Goal: Task Accomplishment & Management: Use online tool/utility

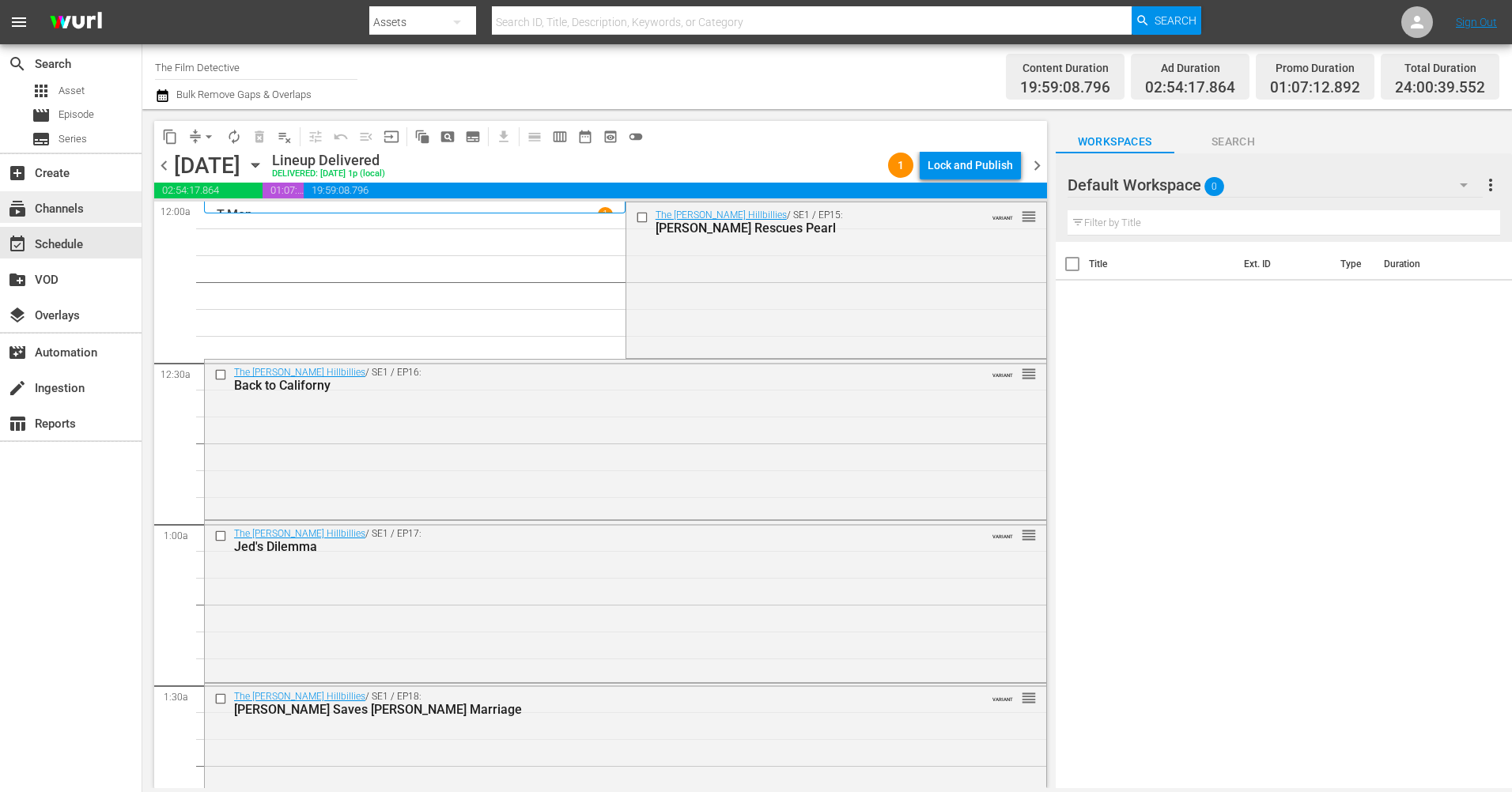
click at [89, 207] on div "subscriptions Channels" at bounding box center [70, 207] width 141 height 31
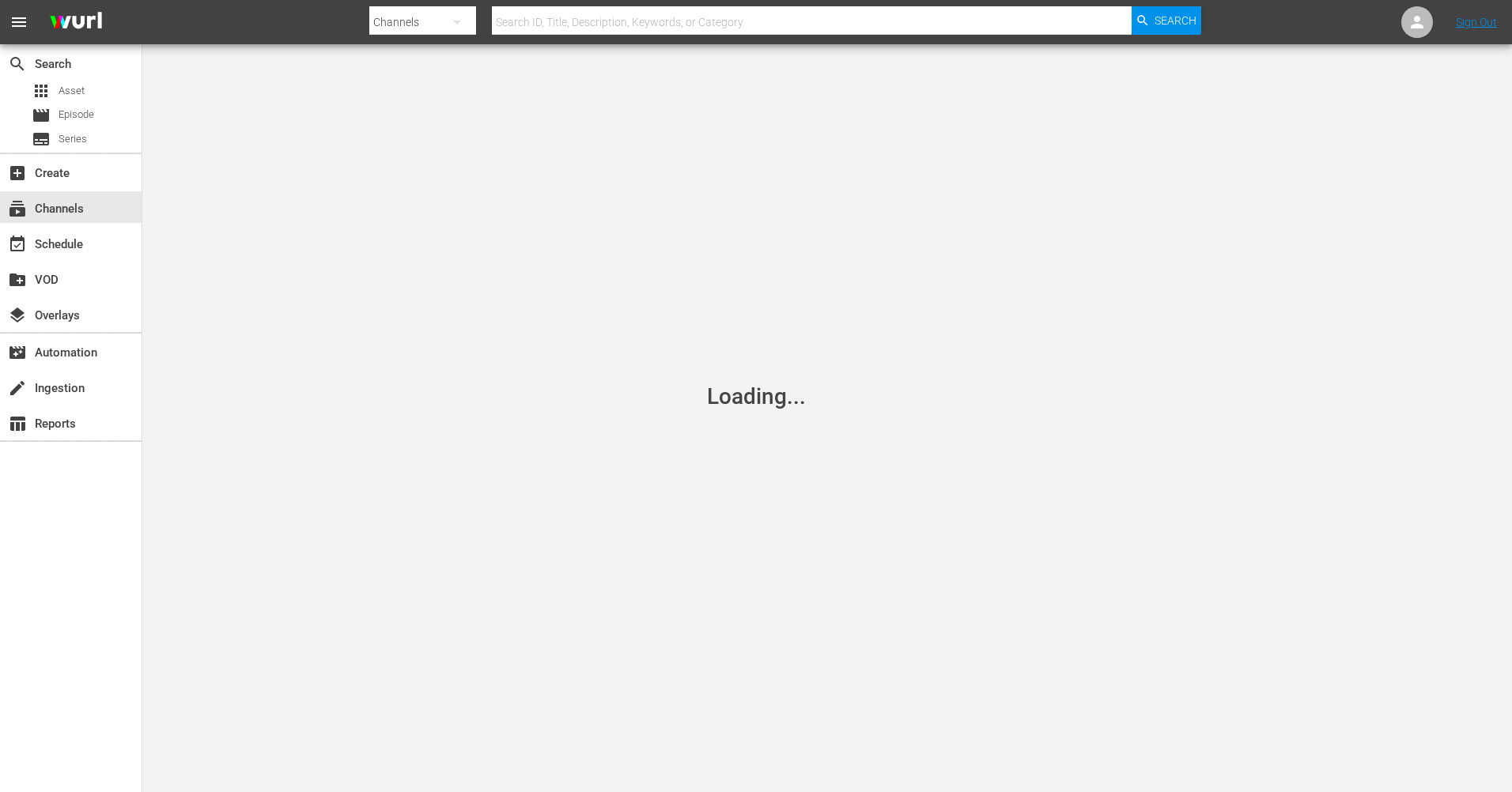
click at [597, 9] on input "text" at bounding box center [811, 22] width 639 height 38
type input "Historian"
click at [1165, 30] on span "Search" at bounding box center [1175, 21] width 42 height 29
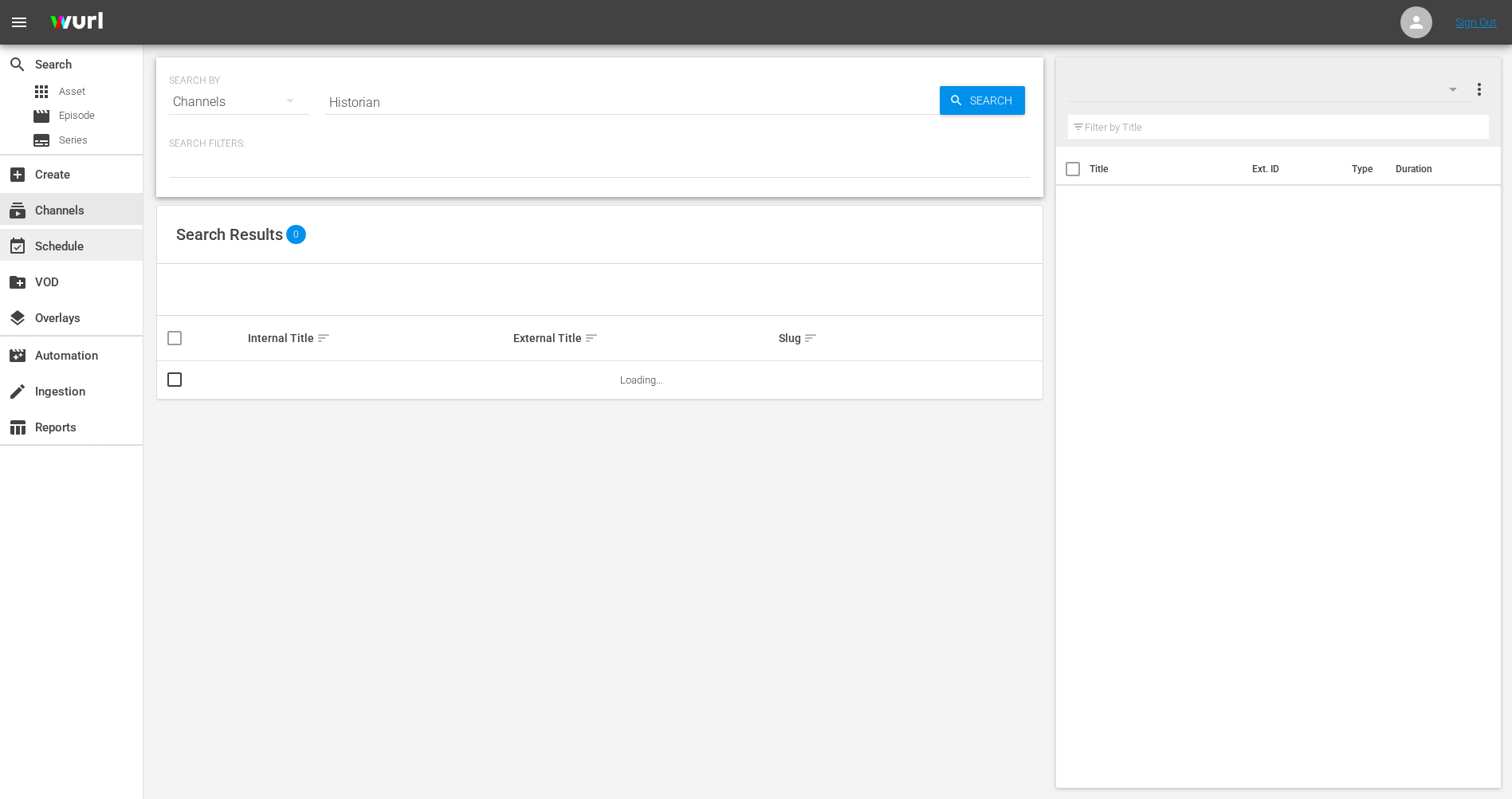
click at [77, 237] on div "event_available Schedule" at bounding box center [44, 244] width 89 height 15
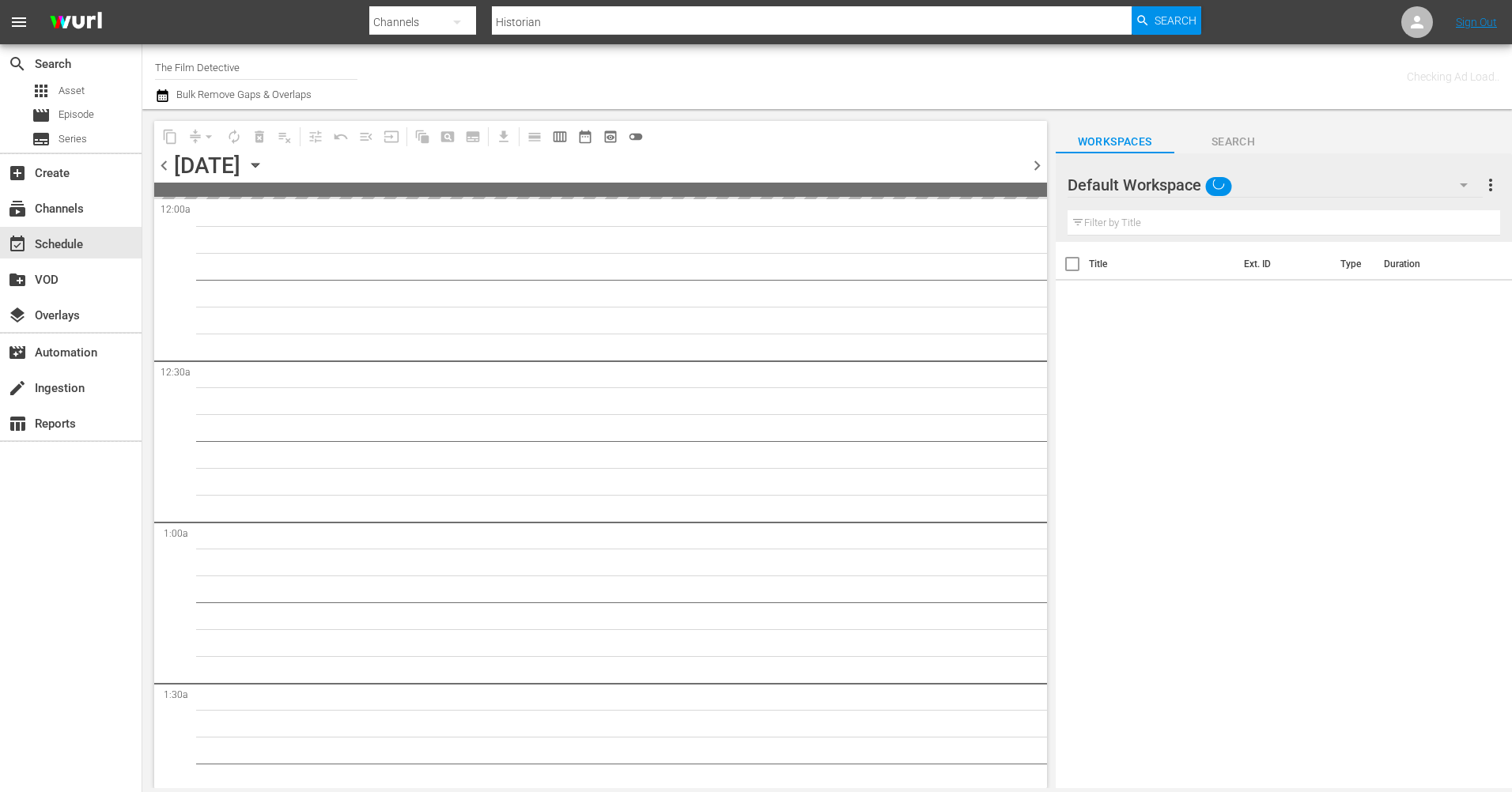
click at [214, 82] on input "The Film Detective" at bounding box center [255, 67] width 202 height 38
drag, startPoint x: 256, startPoint y: 68, endPoint x: 150, endPoint y: 70, distance: 106.0
click at [150, 70] on div "Channel Title The Film Detective Bulk Remove Gaps & Overlaps Checking Ad Load.." at bounding box center [827, 76] width 1369 height 65
click at [453, 15] on icon "button" at bounding box center [457, 22] width 19 height 19
click at [658, 21] on div "Channels Series Episodes Assets" at bounding box center [756, 396] width 1512 height 792
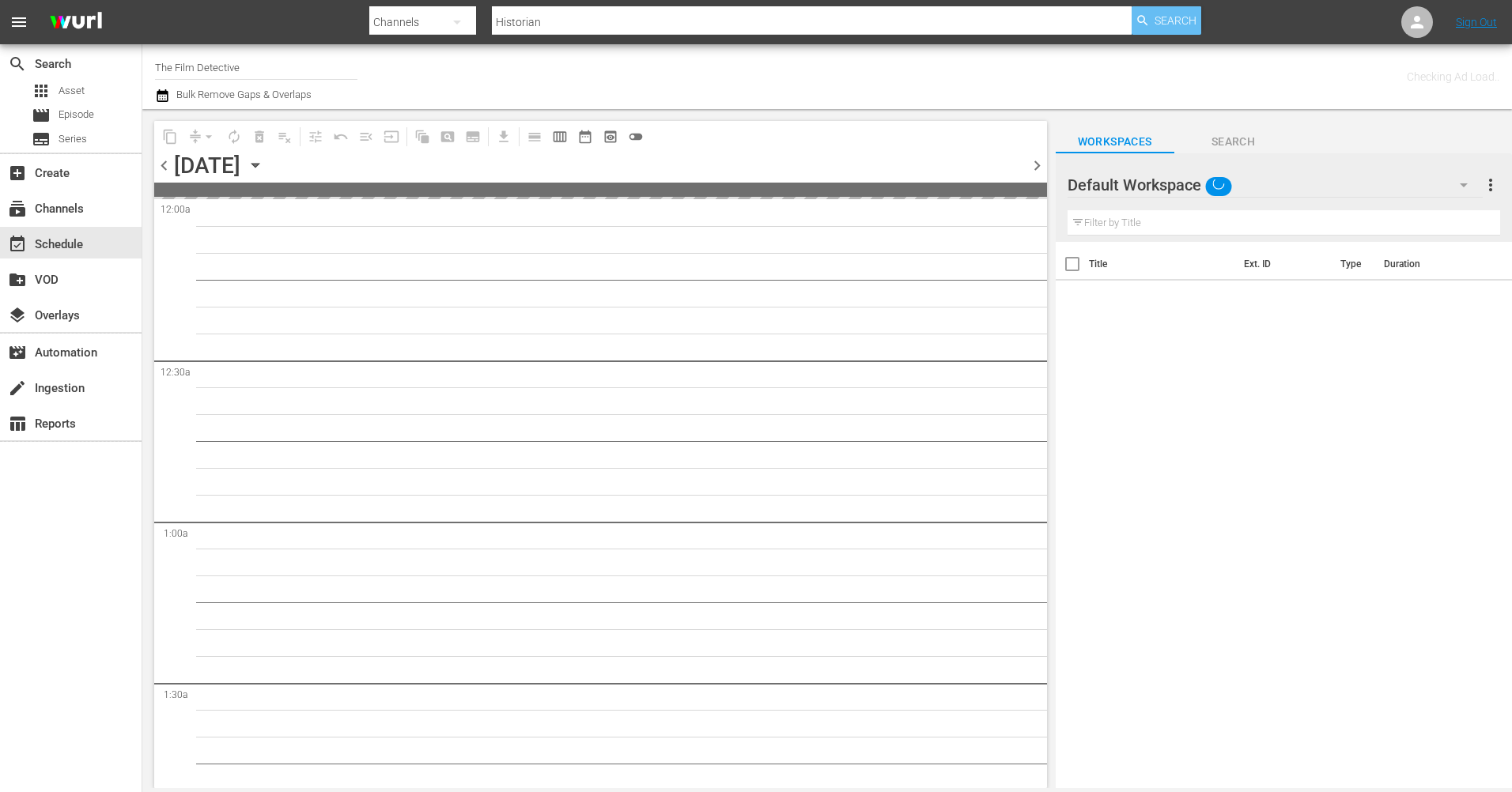
click at [1176, 14] on span "Search" at bounding box center [1175, 21] width 42 height 29
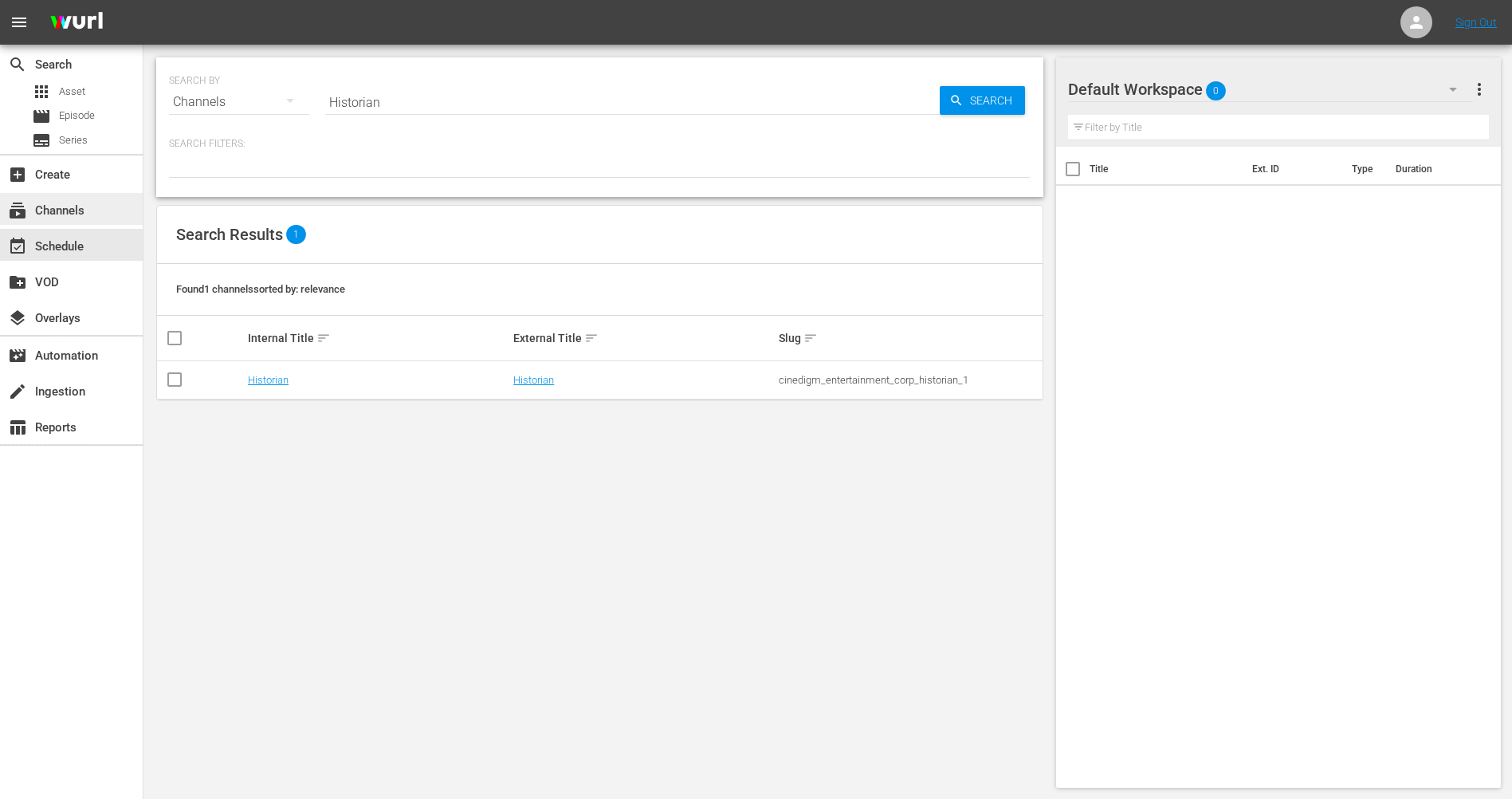
click at [69, 212] on div "subscriptions Channels" at bounding box center [44, 209] width 89 height 15
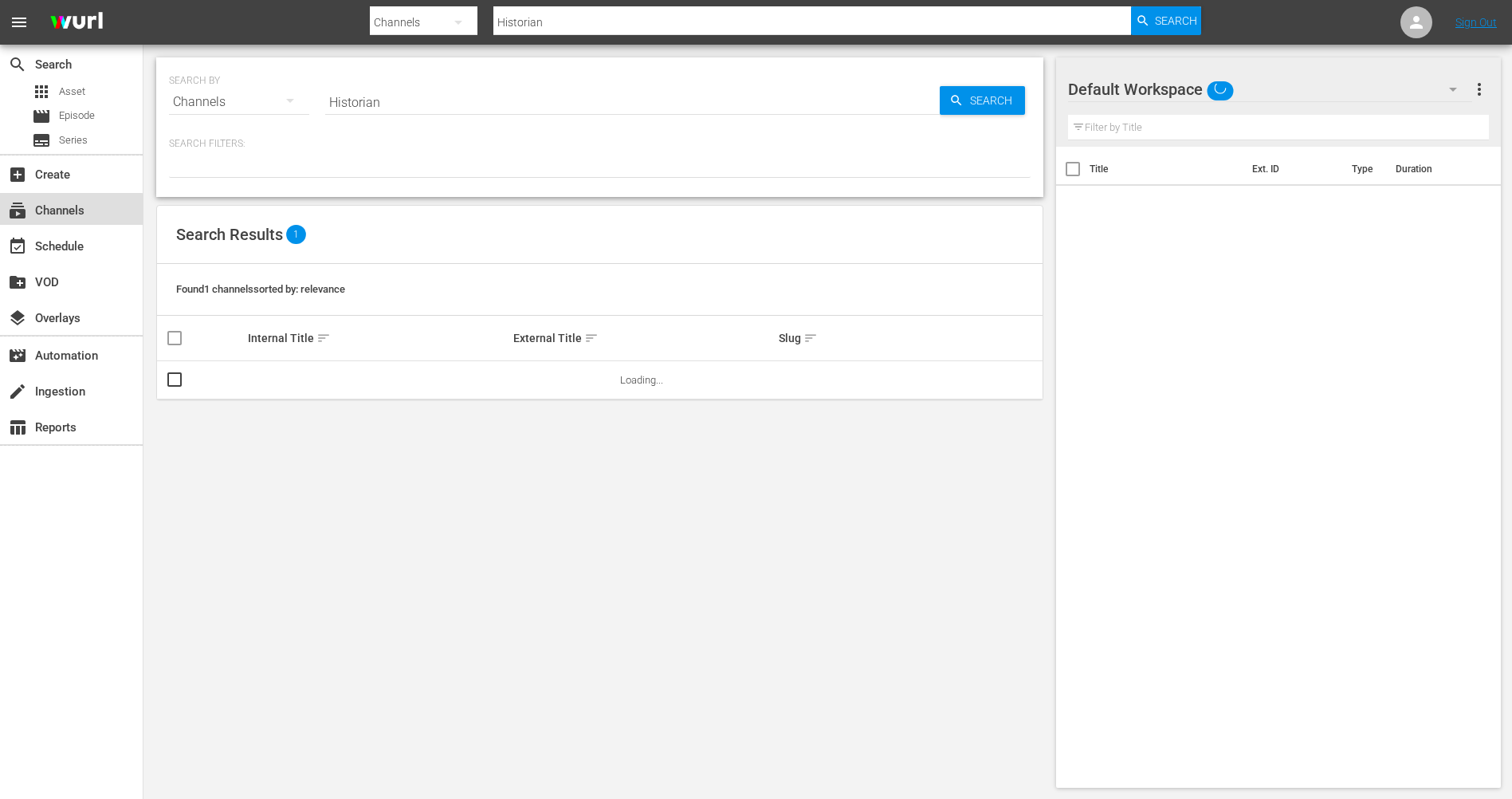
click at [69, 215] on div "subscriptions Channels" at bounding box center [44, 209] width 89 height 15
click at [95, 214] on div "subscriptions Channels" at bounding box center [71, 209] width 142 height 32
click at [271, 375] on link "Historian" at bounding box center [268, 379] width 41 height 12
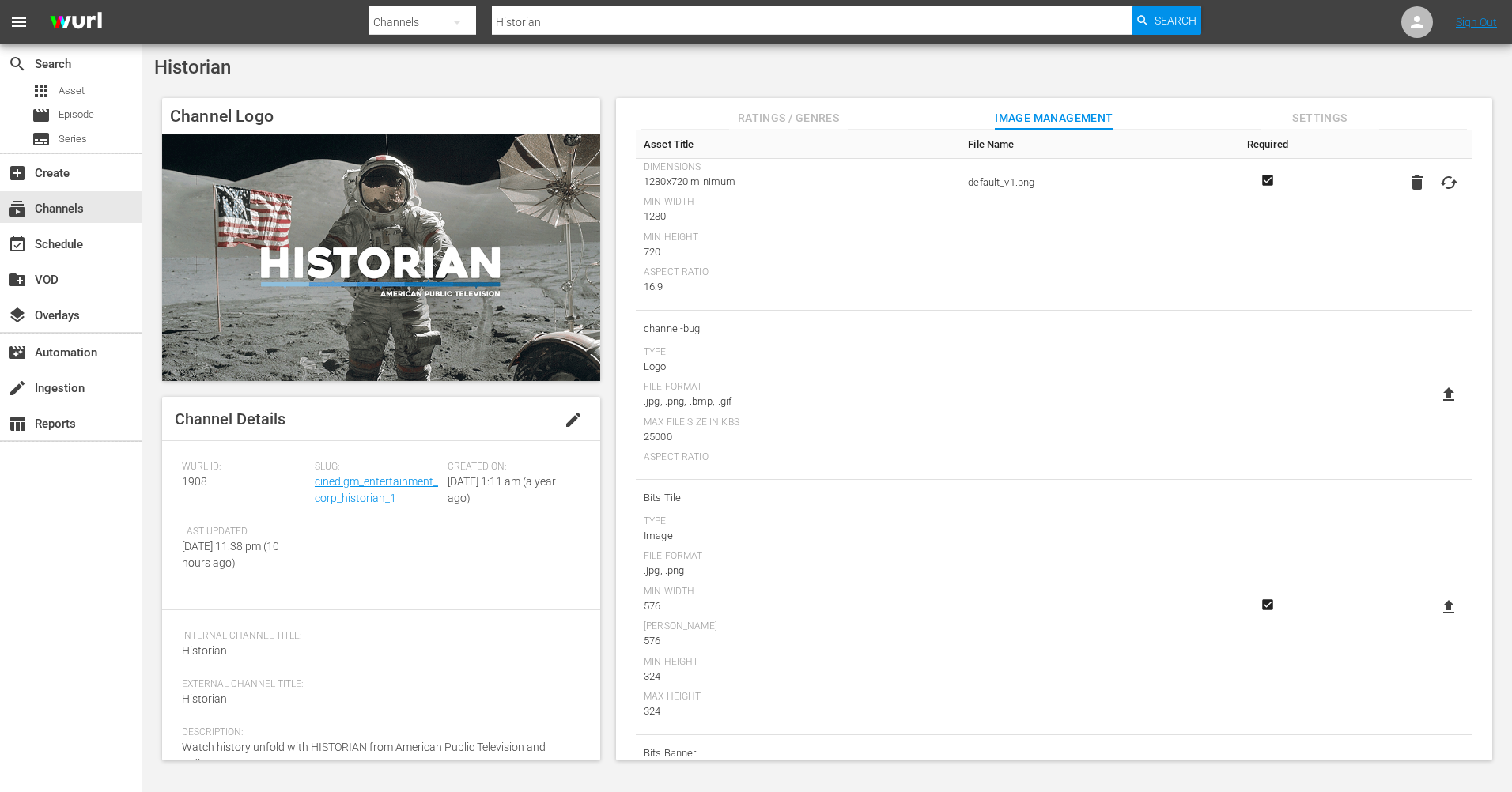
scroll to position [310, 0]
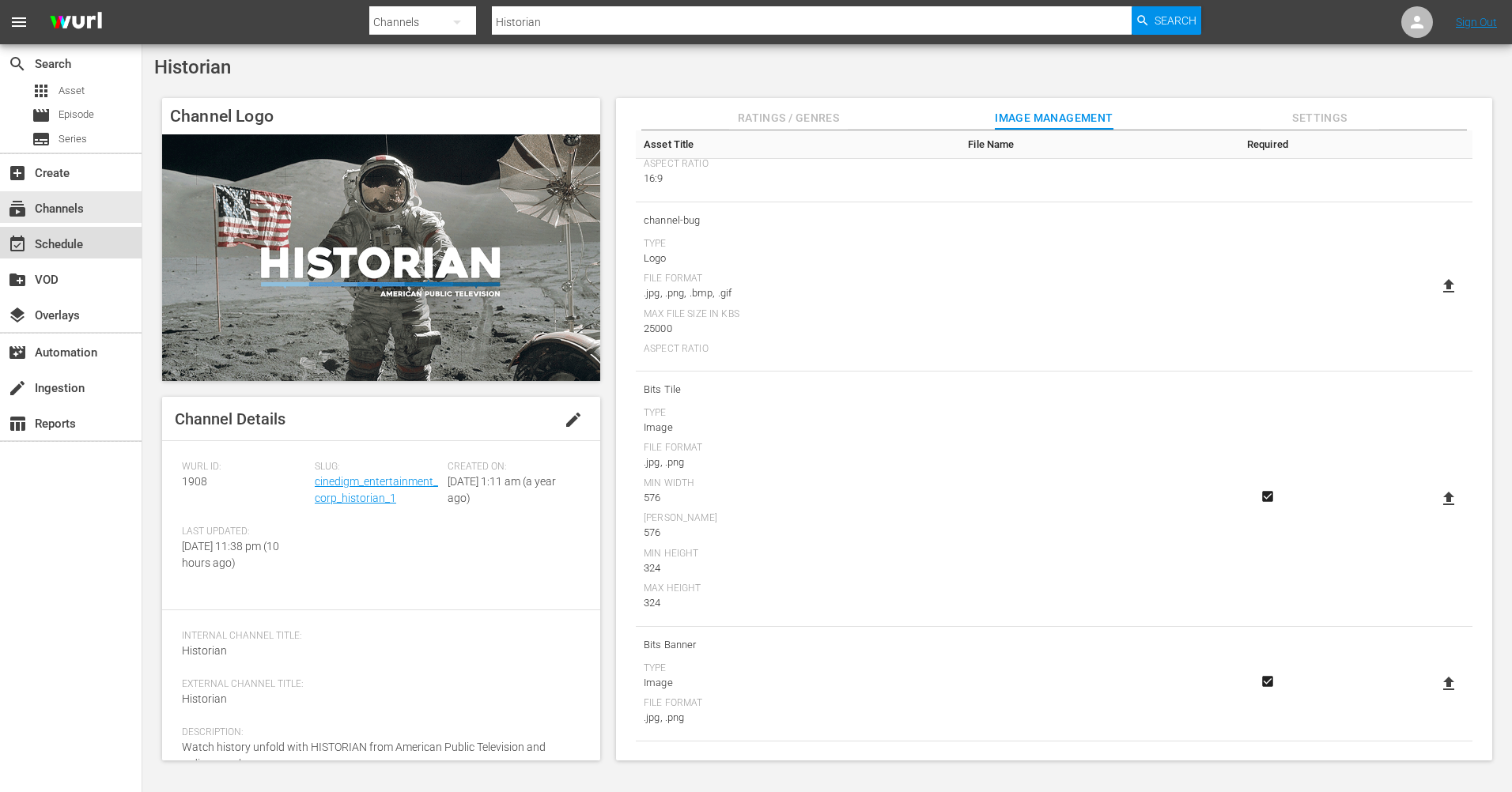
click at [70, 249] on div "event_available Schedule" at bounding box center [44, 242] width 88 height 14
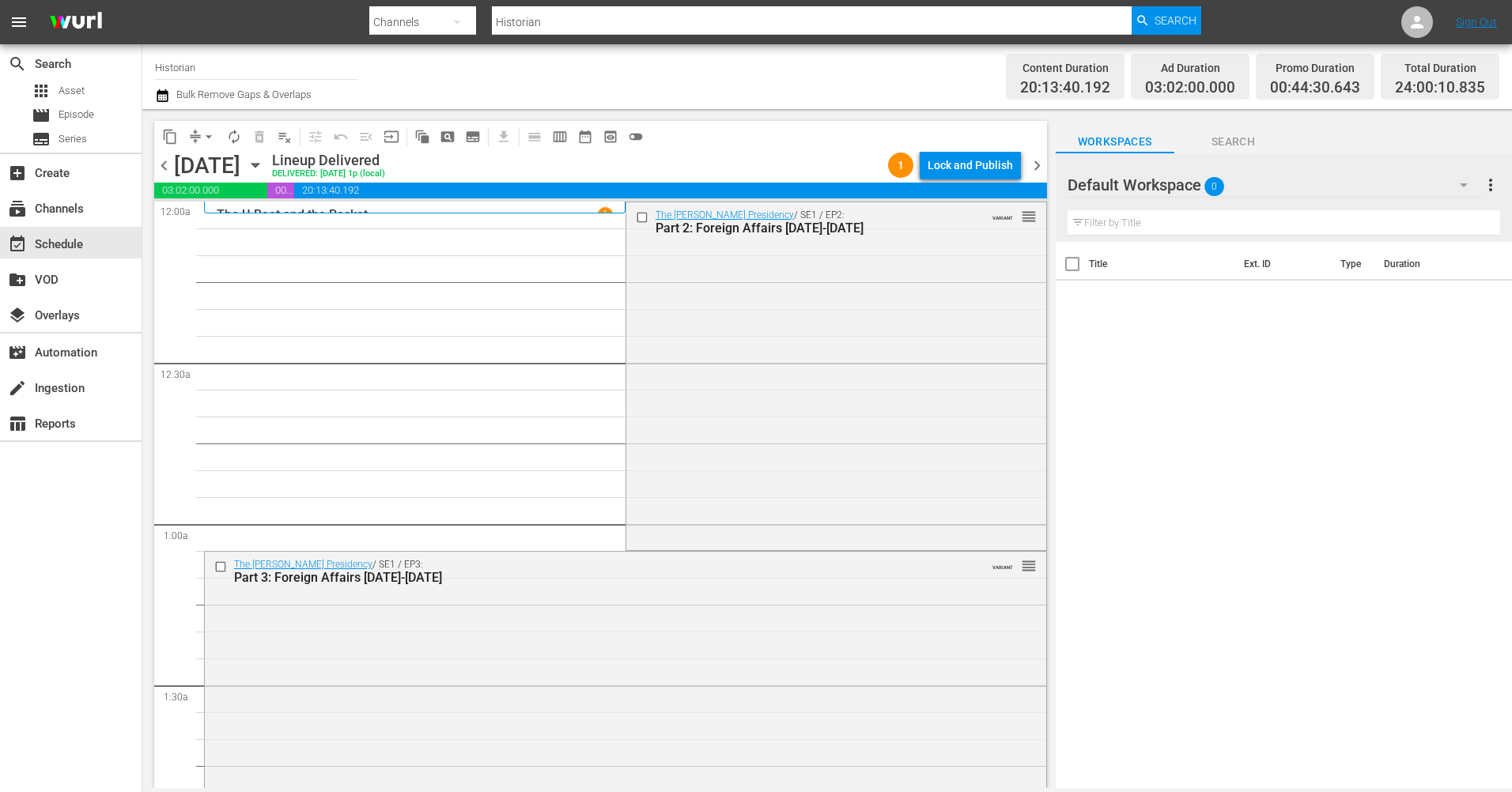
click at [264, 164] on icon "button" at bounding box center [255, 165] width 17 height 17
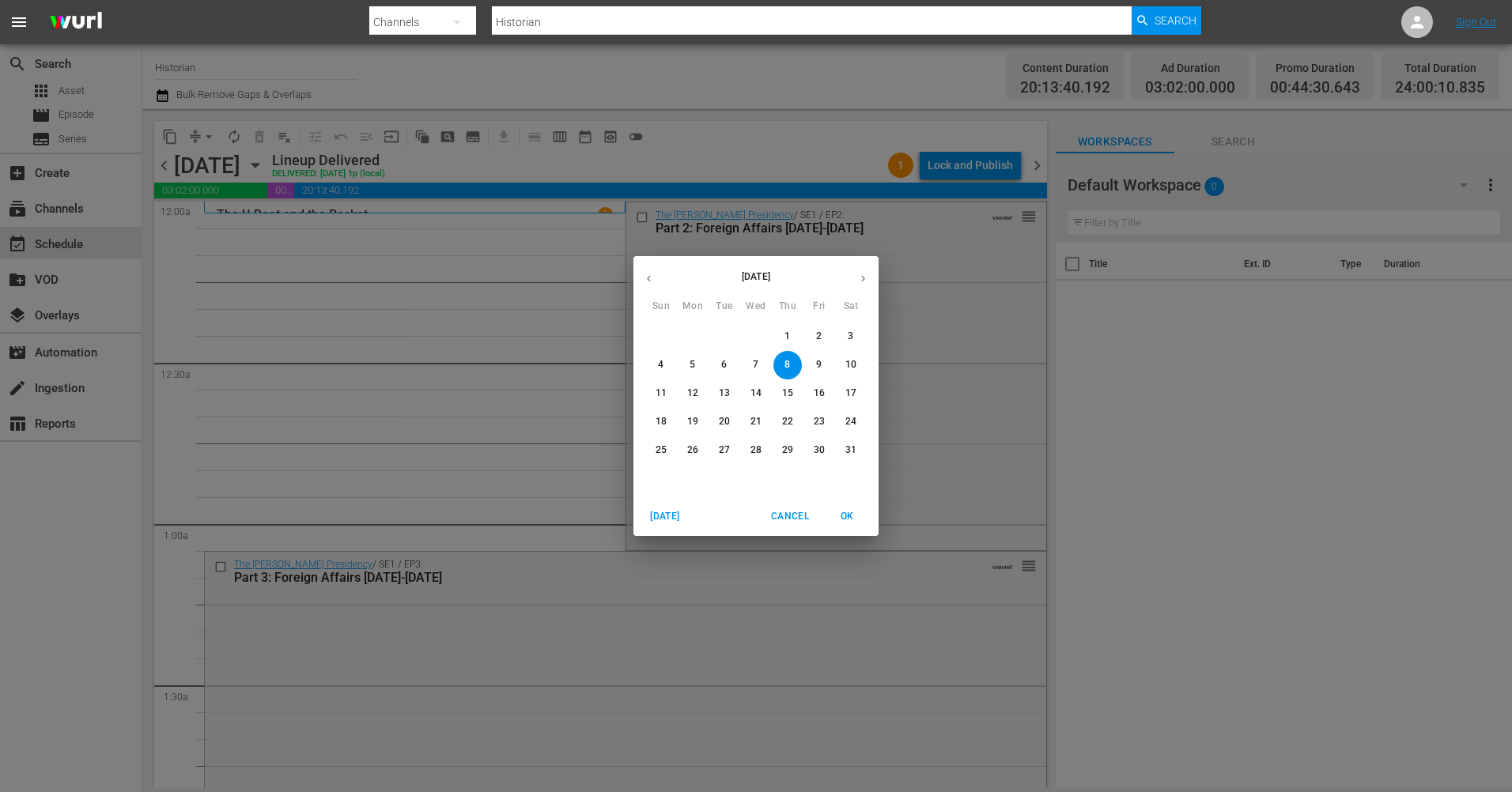
click at [863, 281] on icon "button" at bounding box center [863, 278] width 12 height 12
click at [724, 421] on p "19" at bounding box center [724, 421] width 11 height 13
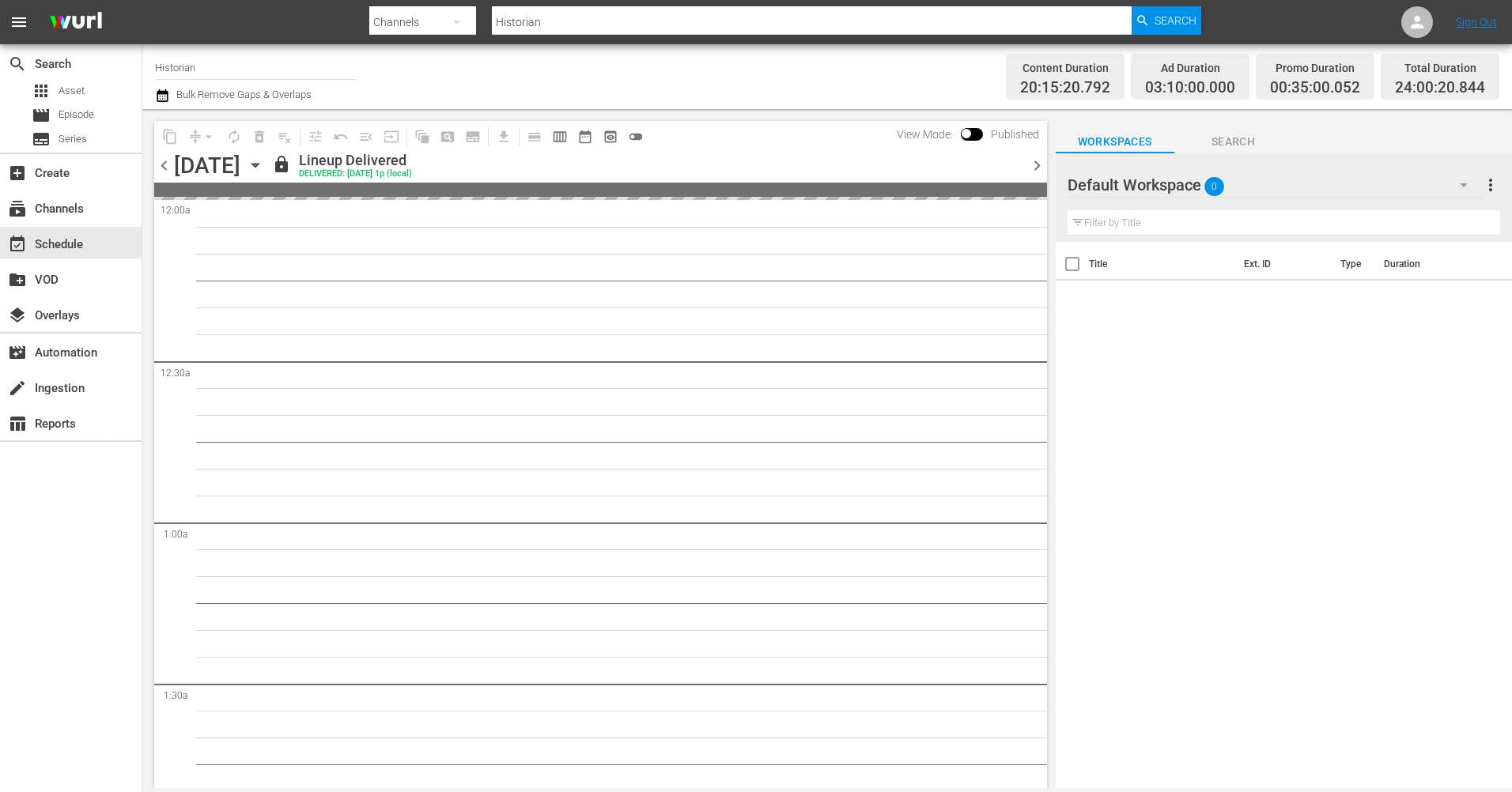
click at [164, 165] on span "chevron_left" at bounding box center [164, 165] width 20 height 20
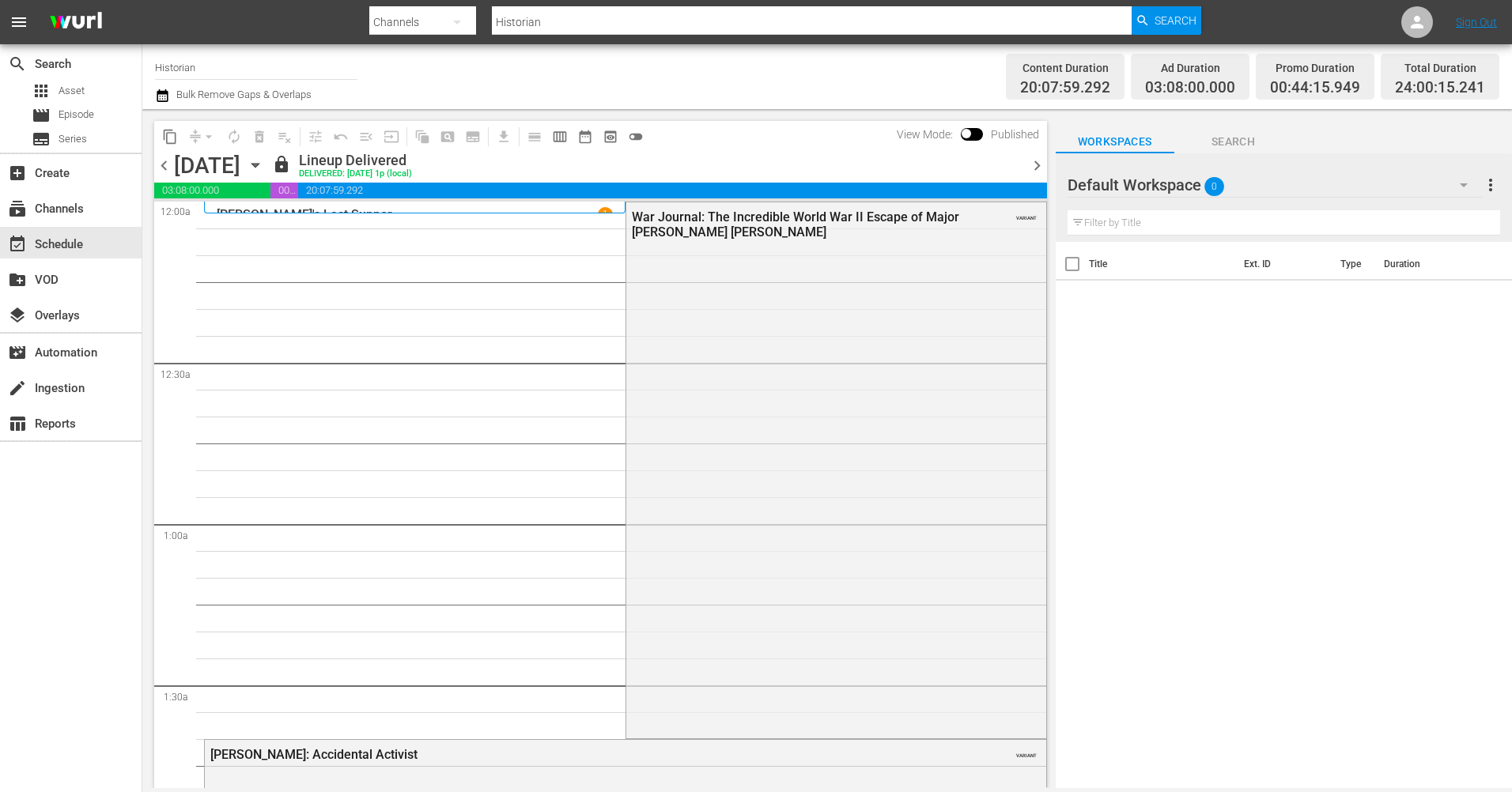
click at [1029, 162] on span "chevron_right" at bounding box center [1037, 165] width 20 height 20
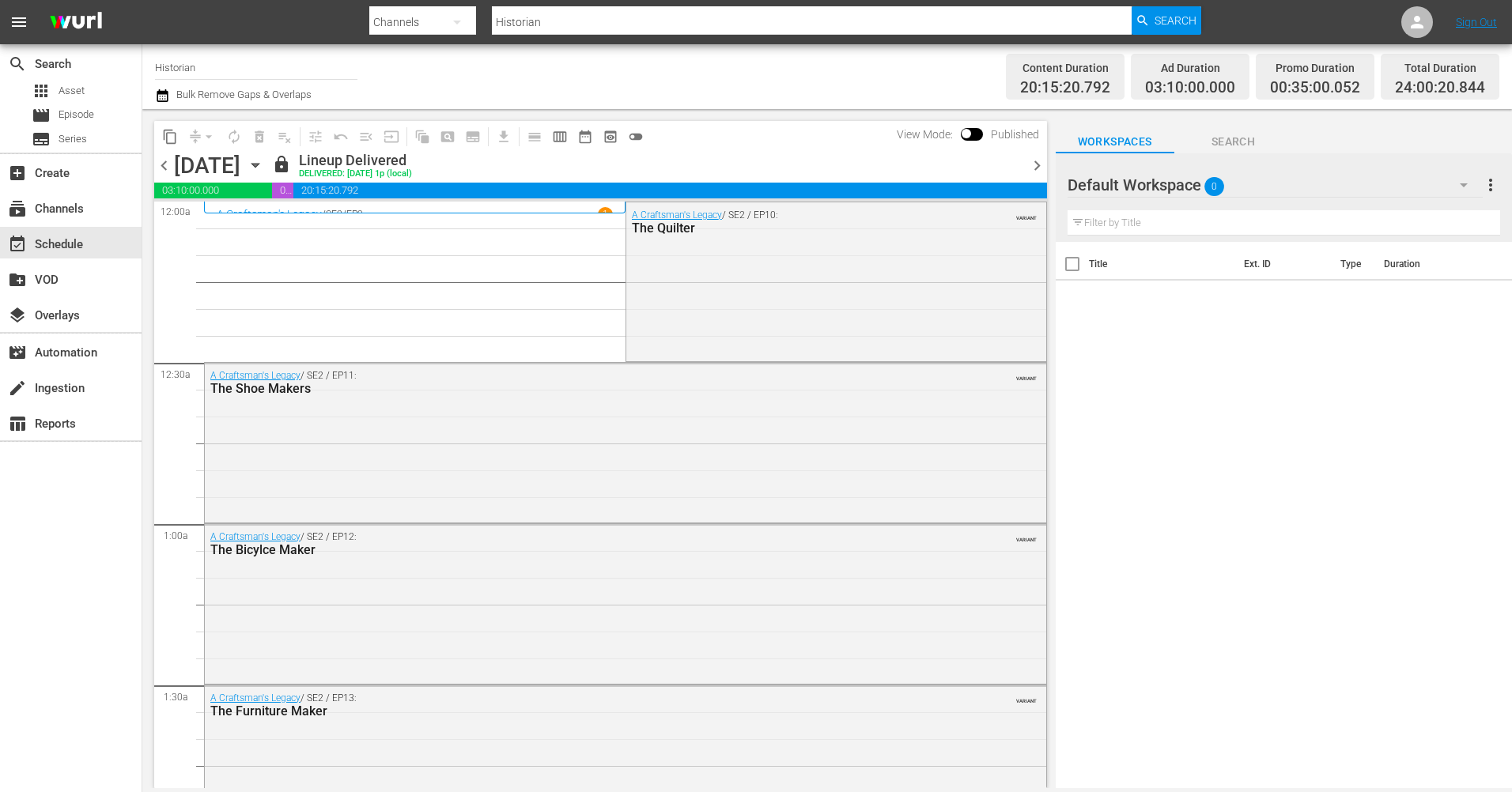
click at [1029, 162] on span "chevron_right" at bounding box center [1037, 165] width 20 height 20
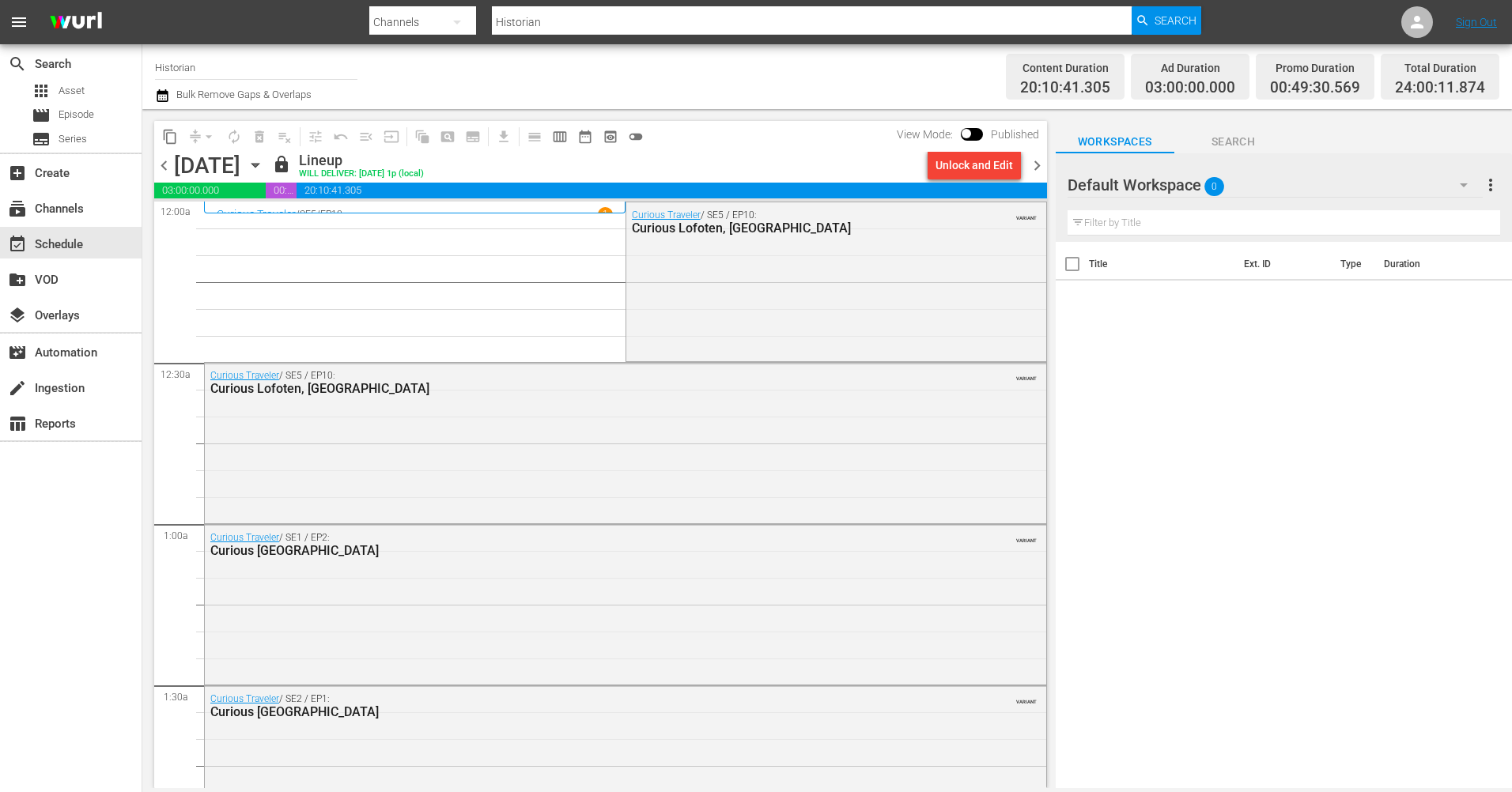
click at [1042, 170] on span "chevron_right" at bounding box center [1037, 165] width 20 height 20
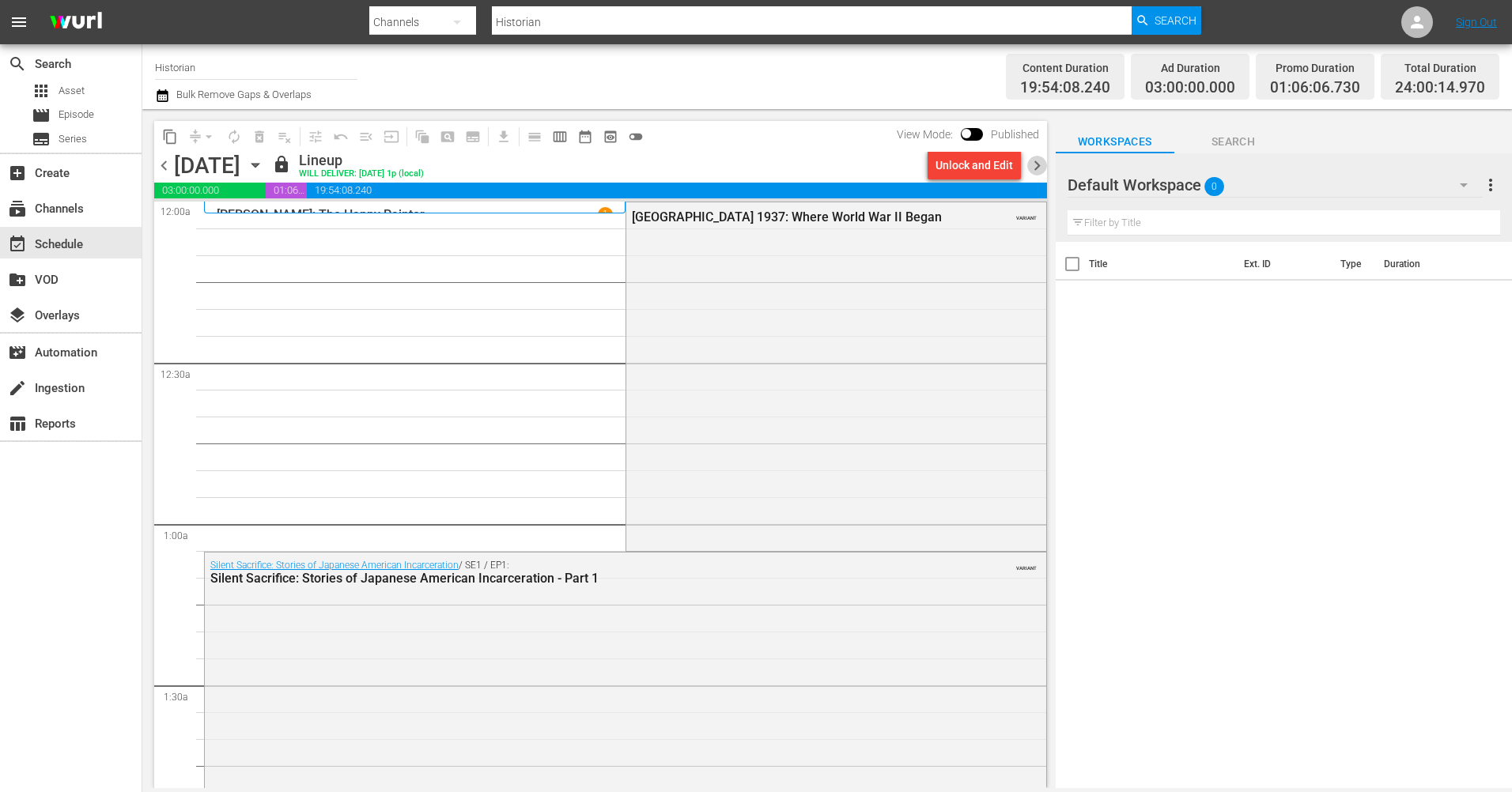
click at [1035, 170] on span "chevron_right" at bounding box center [1037, 165] width 20 height 20
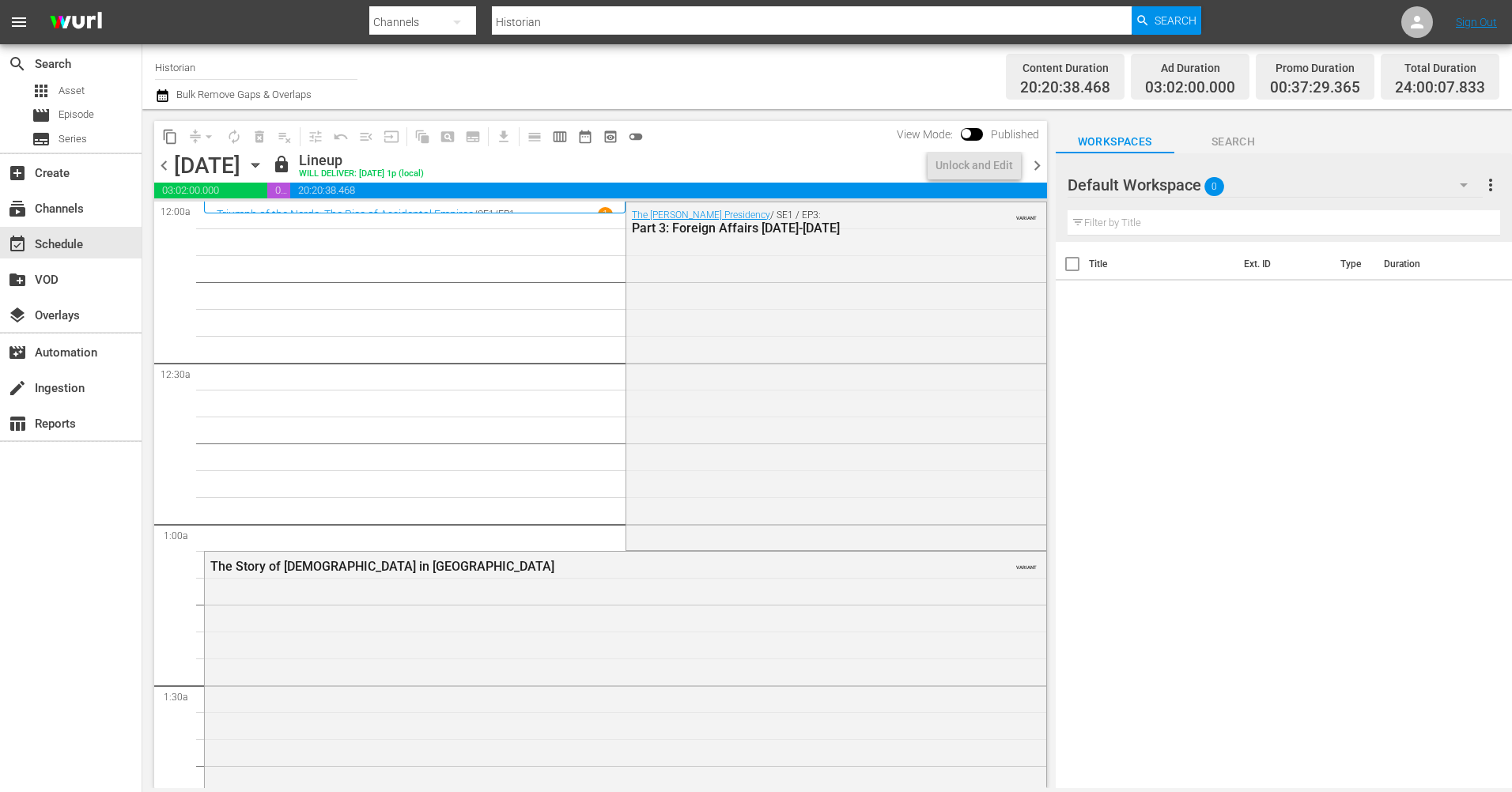
click at [1034, 170] on span "chevron_right" at bounding box center [1037, 165] width 20 height 20
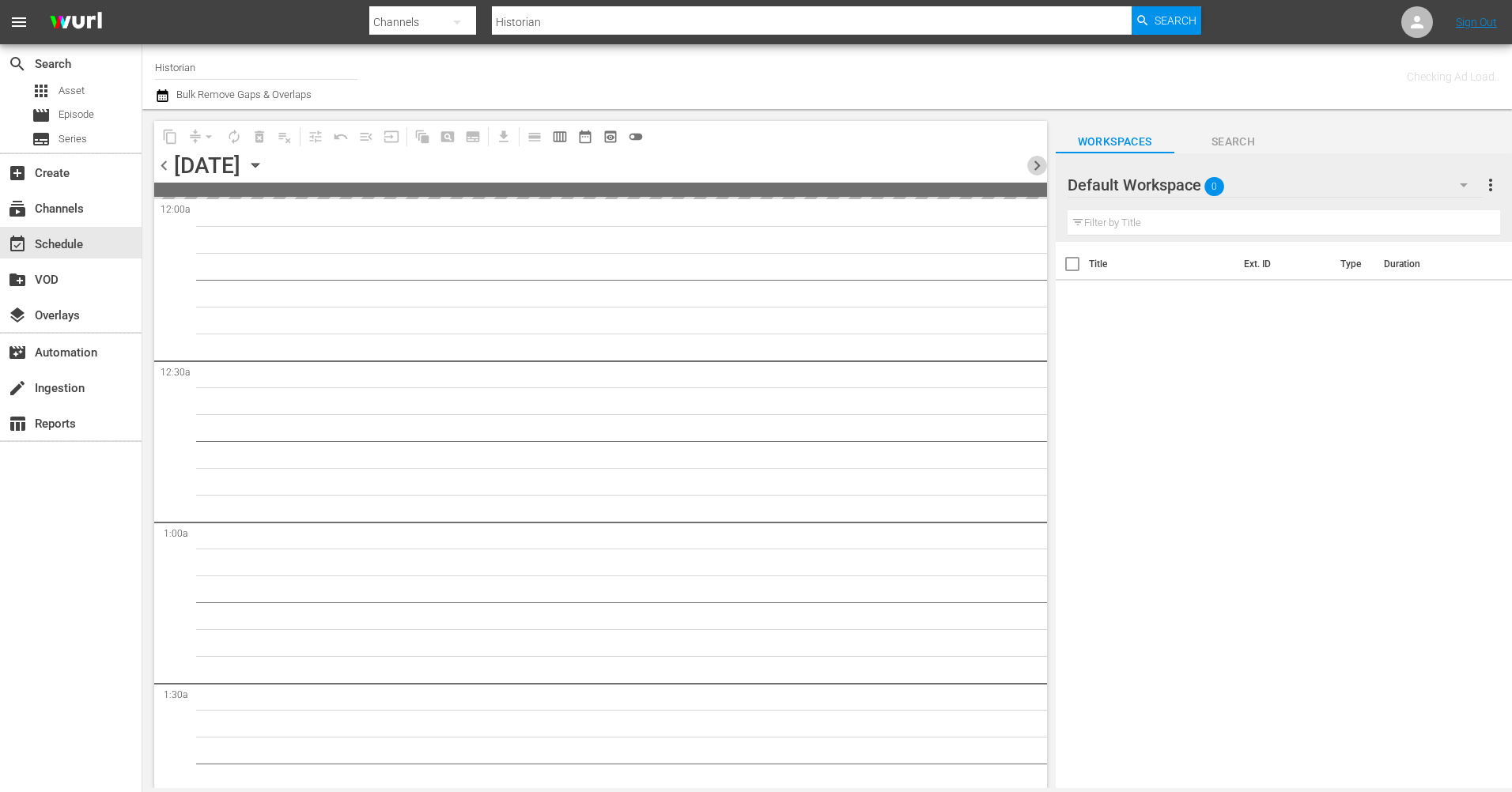
click at [1034, 170] on span "chevron_right" at bounding box center [1037, 165] width 20 height 20
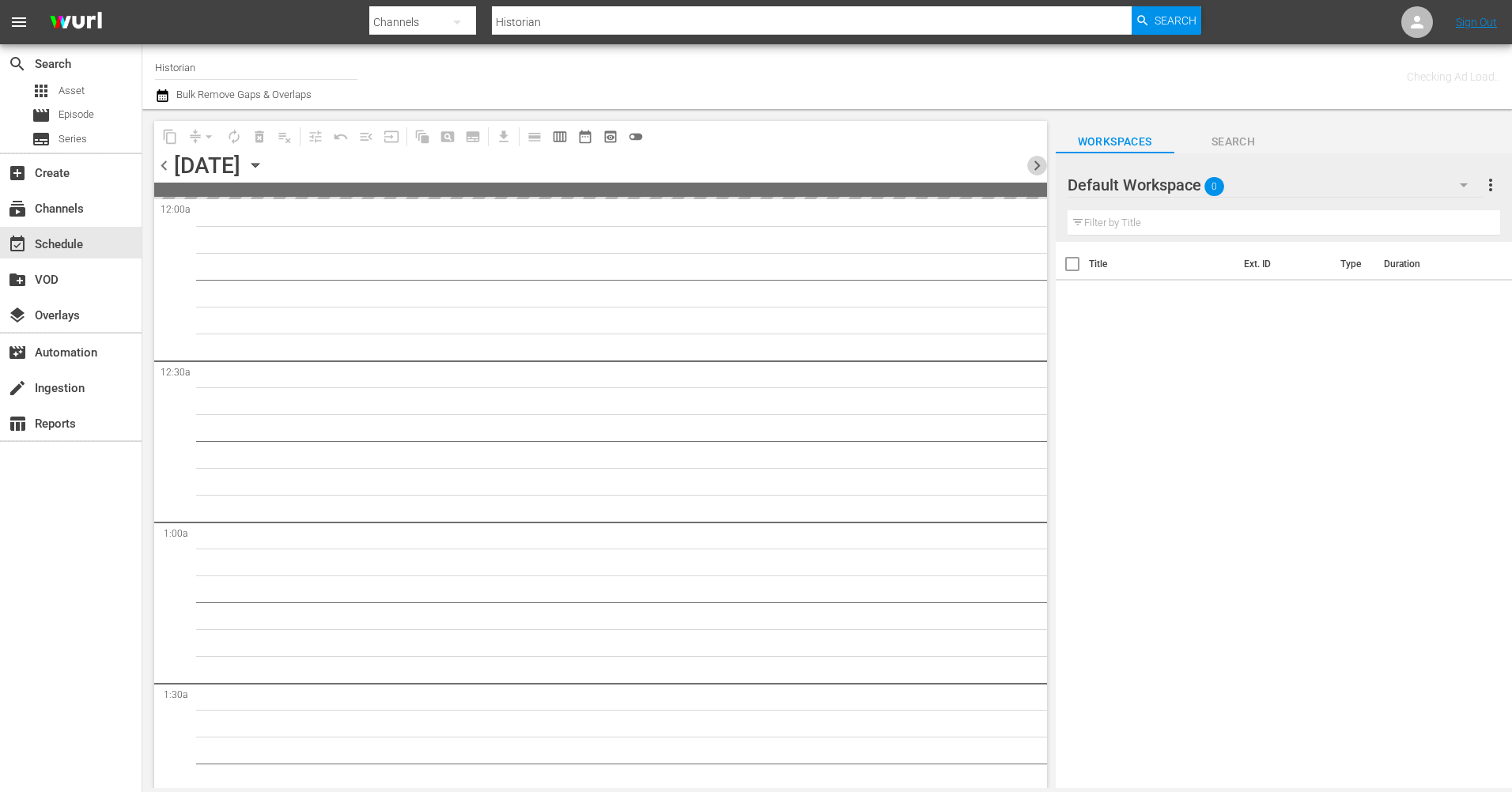
click at [1034, 170] on span "chevron_right" at bounding box center [1037, 165] width 20 height 20
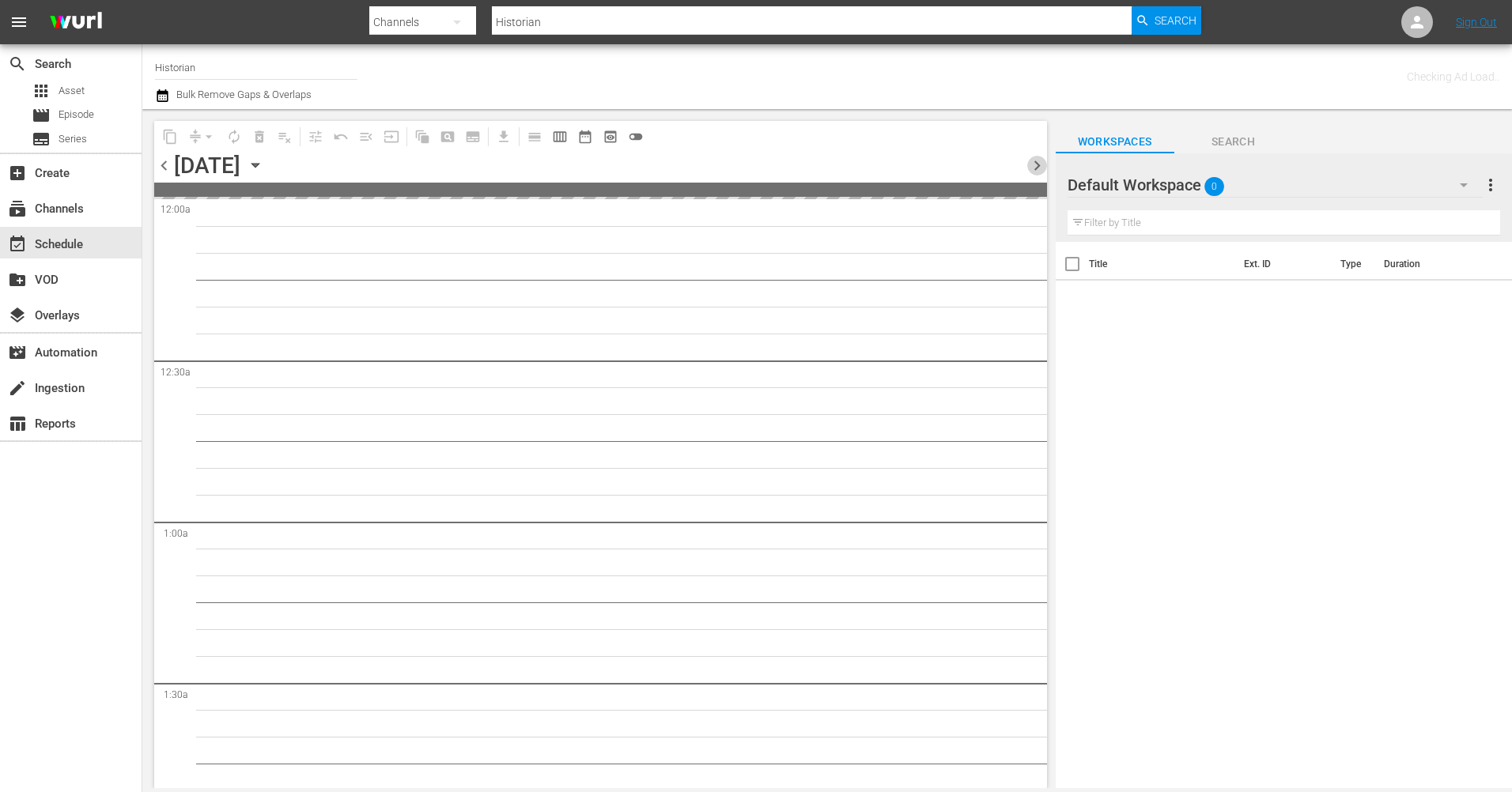
click at [1034, 170] on span "chevron_right" at bounding box center [1037, 165] width 20 height 20
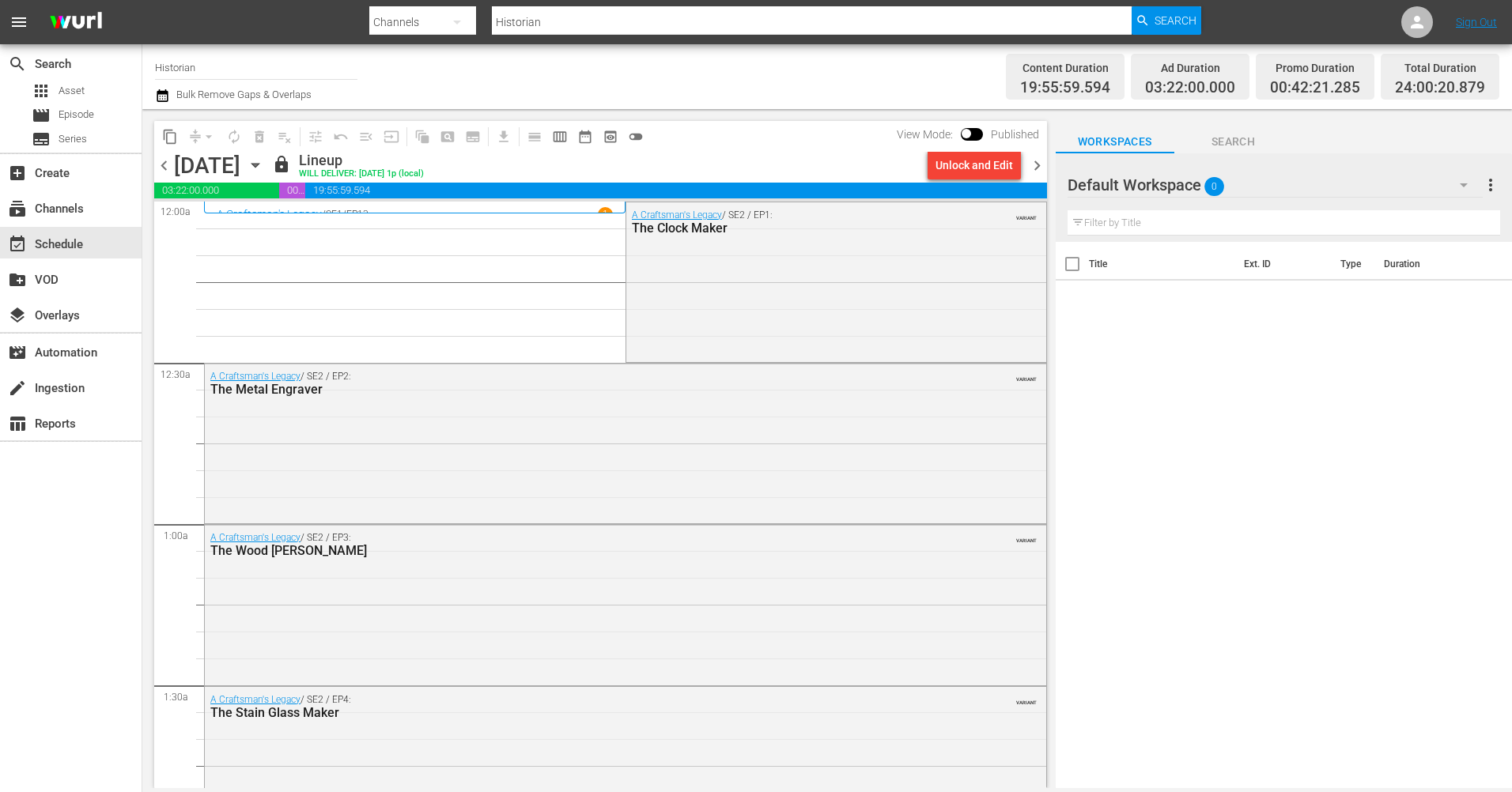
click at [1029, 173] on span "chevron_right" at bounding box center [1037, 165] width 20 height 20
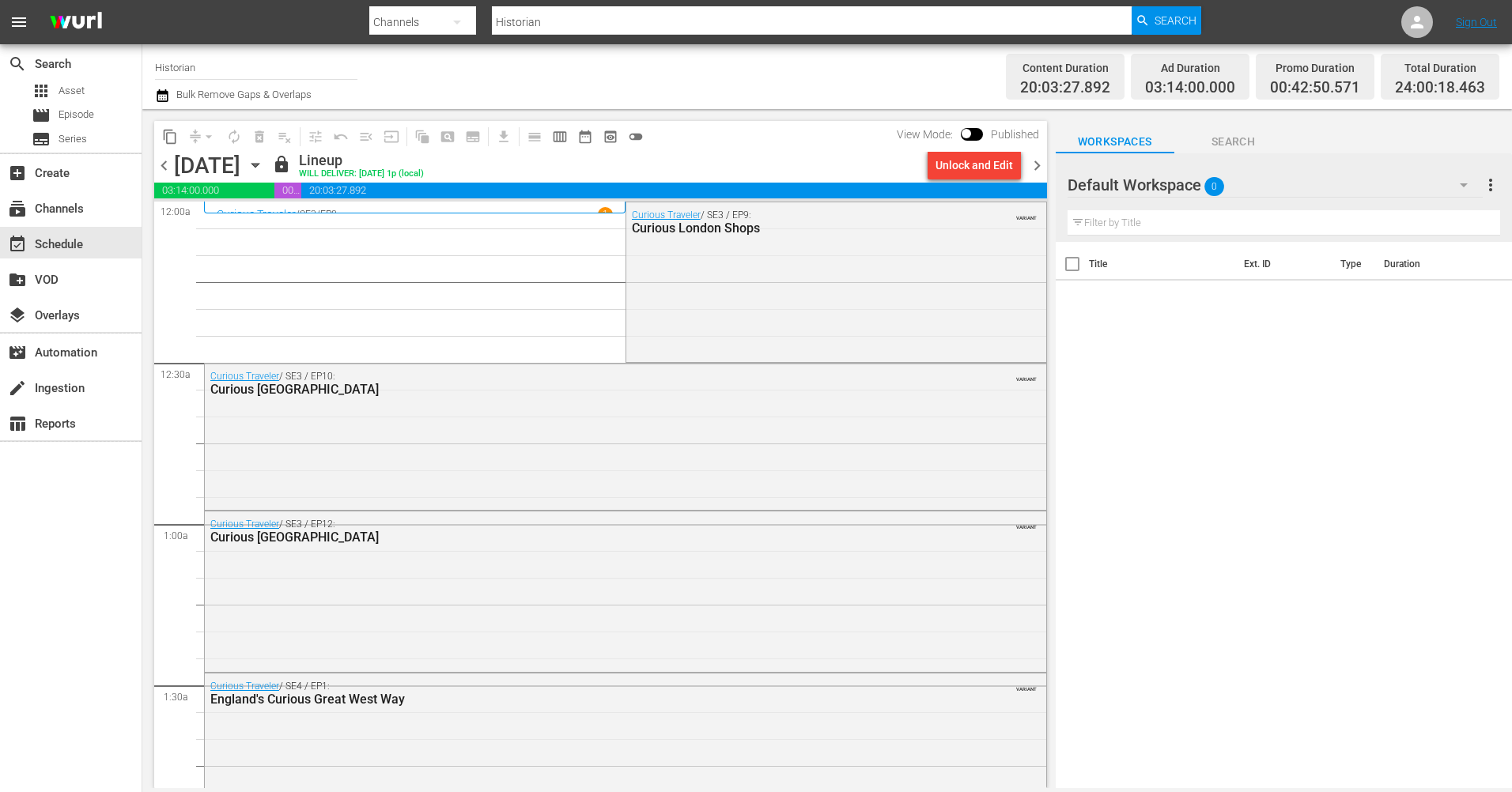
click at [1037, 165] on span "chevron_right" at bounding box center [1037, 165] width 20 height 20
